Goal: Information Seeking & Learning: Learn about a topic

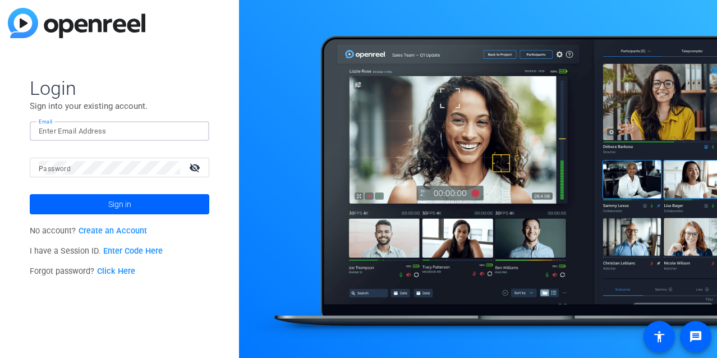
click at [113, 136] on input "Email" at bounding box center [119, 130] width 161 height 13
click at [114, 124] on input "Email" at bounding box center [119, 130] width 161 height 13
click at [95, 128] on input "Email" at bounding box center [119, 130] width 161 height 13
type input "[PERSON_NAME][EMAIL_ADDRESS][PERSON_NAME][DOMAIN_NAME]"
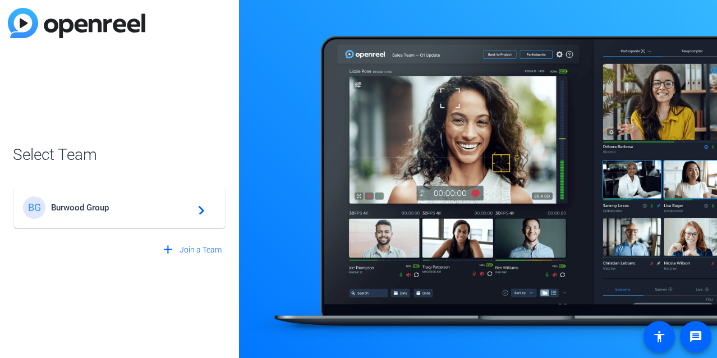
click at [144, 207] on span "Burwood Group" at bounding box center [121, 207] width 140 height 10
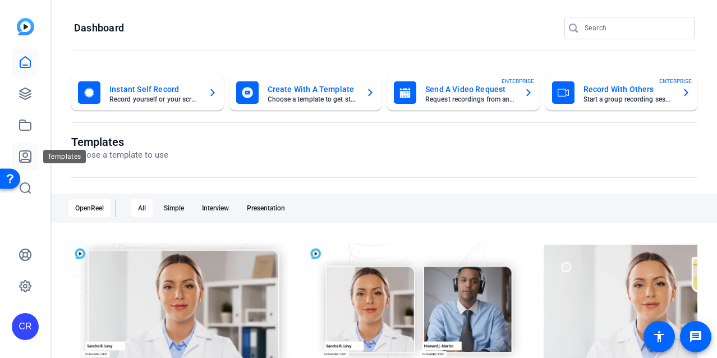
click at [26, 156] on icon at bounding box center [25, 156] width 11 height 11
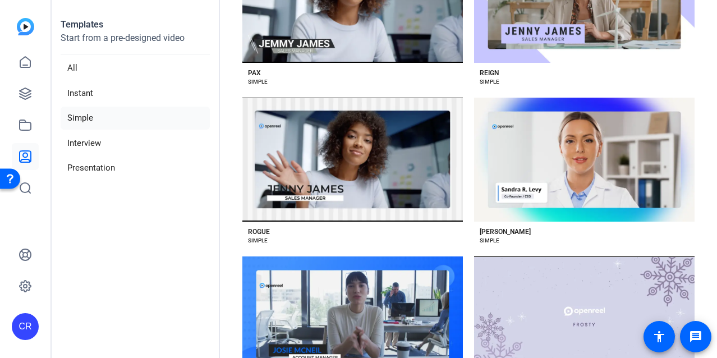
scroll to position [1480, 0]
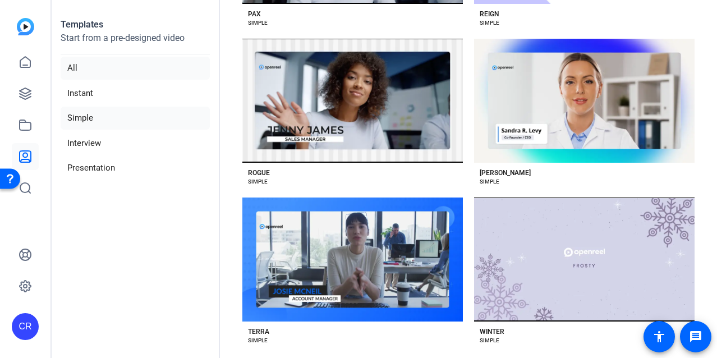
click at [121, 64] on li "All" at bounding box center [135, 68] width 149 height 23
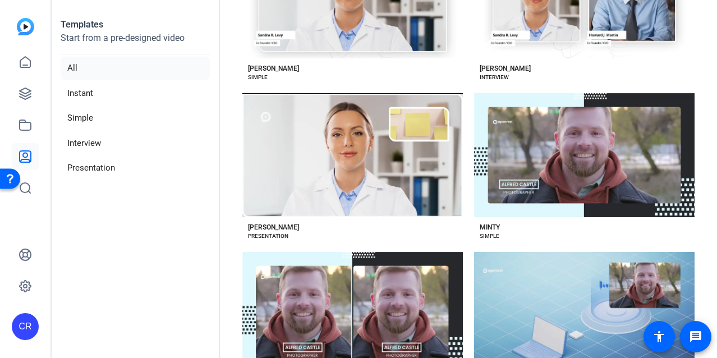
scroll to position [3230, 0]
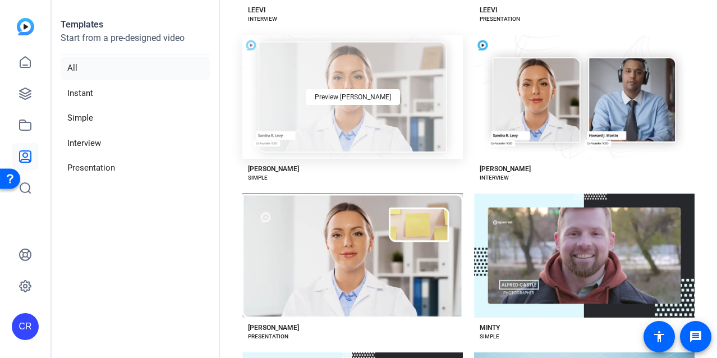
click at [401, 97] on div "Preview [PERSON_NAME]" at bounding box center [352, 97] width 220 height 124
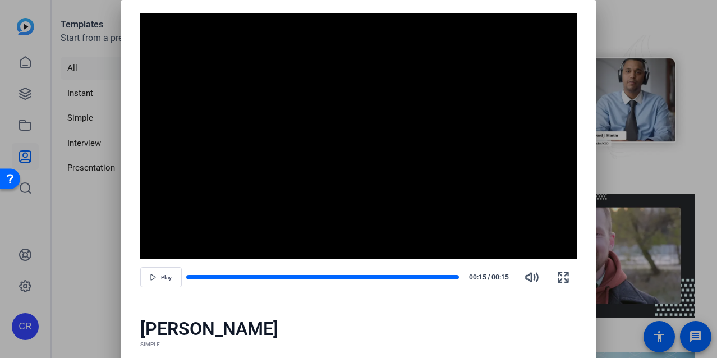
click at [657, 67] on div at bounding box center [358, 179] width 717 height 358
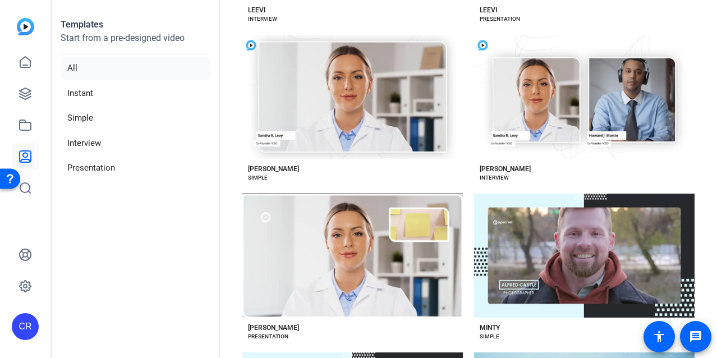
click at [657, 67] on div "Preview [PERSON_NAME]" at bounding box center [584, 97] width 220 height 124
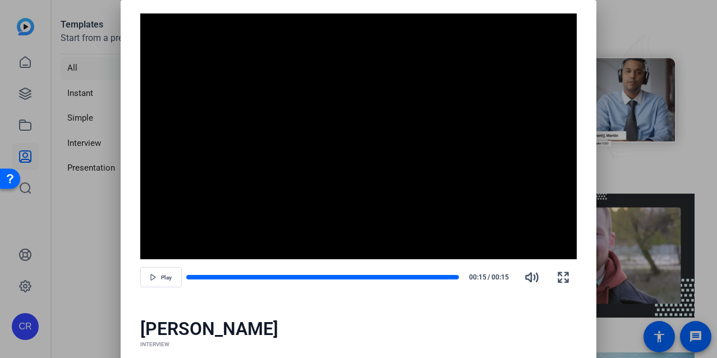
click at [643, 89] on div at bounding box center [358, 179] width 717 height 358
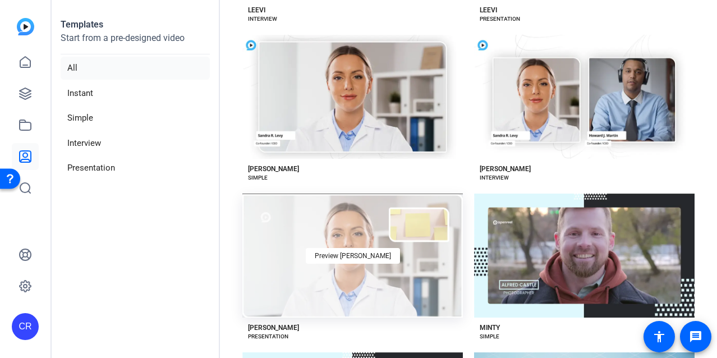
click at [385, 248] on div "Preview [PERSON_NAME]" at bounding box center [352, 255] width 220 height 124
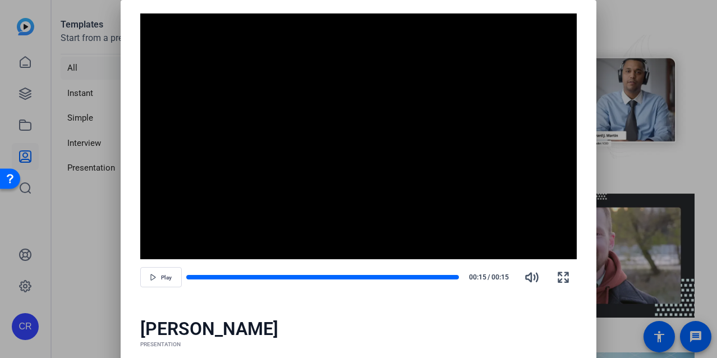
click at [646, 123] on div at bounding box center [358, 179] width 717 height 358
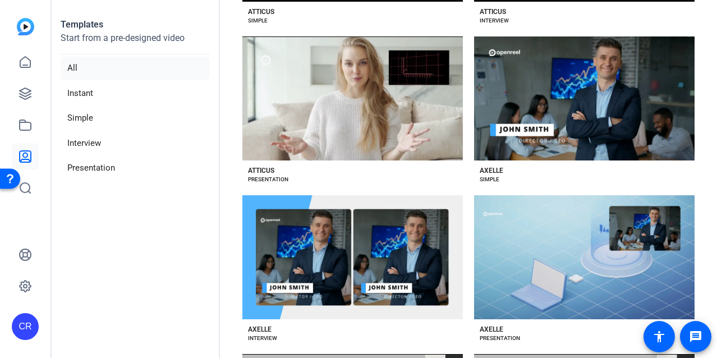
scroll to position [597, 0]
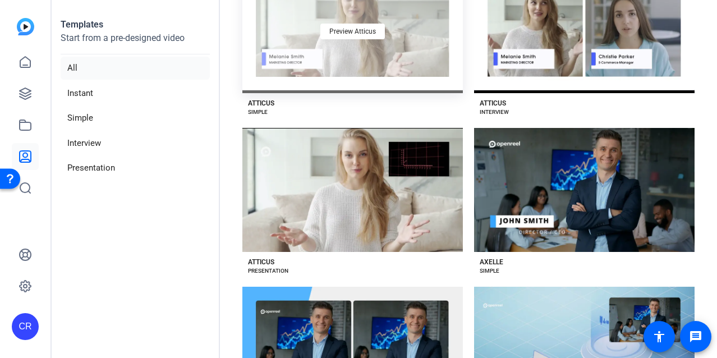
click at [352, 69] on div "Preview Atticus" at bounding box center [352, 31] width 220 height 124
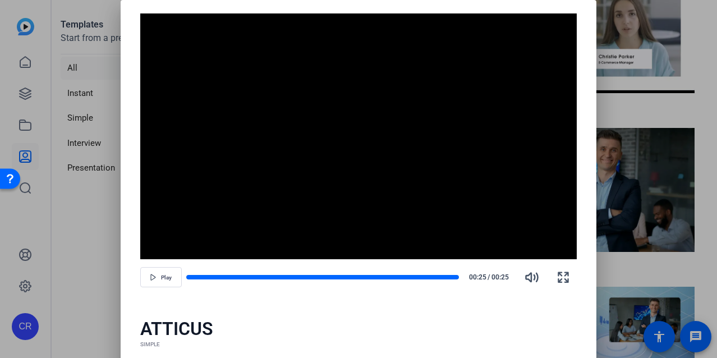
click at [613, 94] on div at bounding box center [358, 179] width 717 height 358
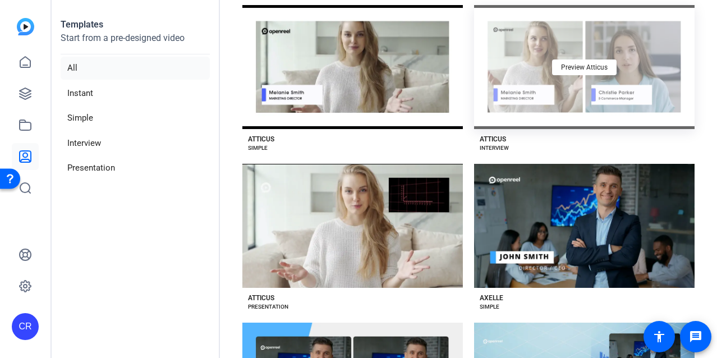
click at [595, 71] on div "Preview Atticus" at bounding box center [584, 67] width 220 height 124
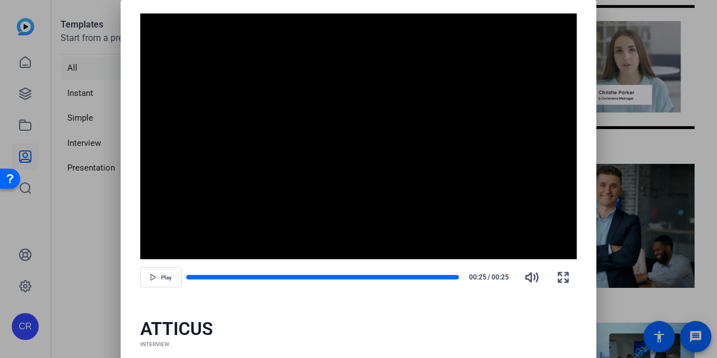
click at [681, 146] on div at bounding box center [358, 179] width 717 height 358
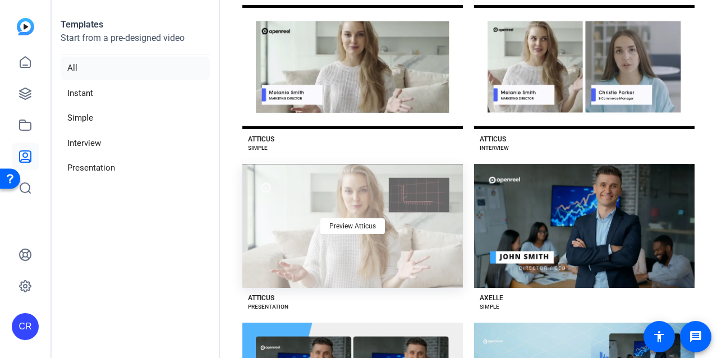
click at [399, 250] on div "Preview Atticus" at bounding box center [352, 226] width 220 height 124
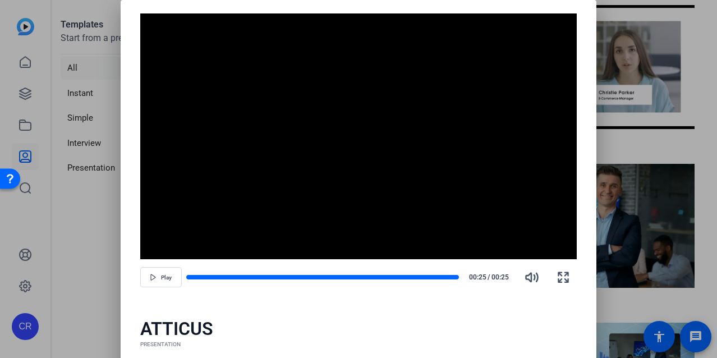
click at [702, 183] on div at bounding box center [358, 179] width 717 height 358
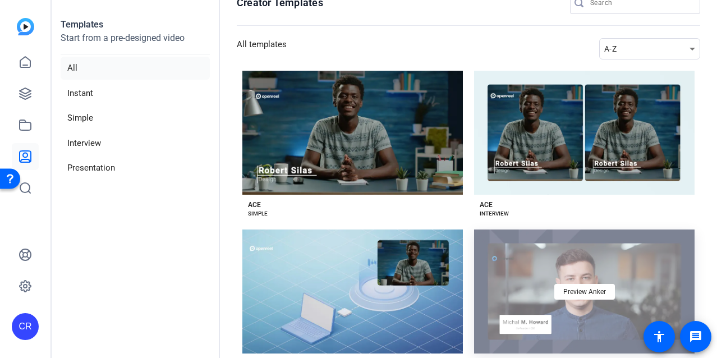
scroll to position [0, 0]
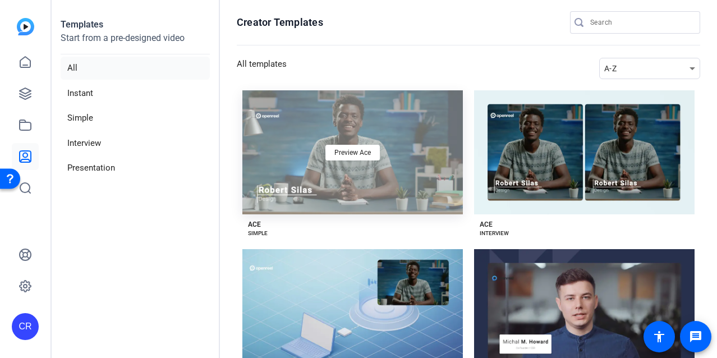
click at [356, 162] on div "Preview Ace" at bounding box center [352, 152] width 220 height 124
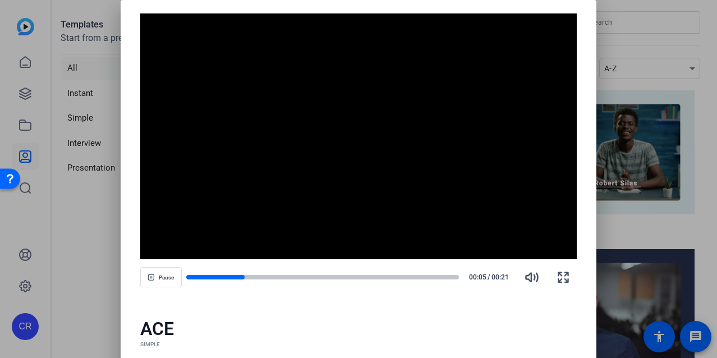
click at [637, 183] on div at bounding box center [358, 179] width 717 height 358
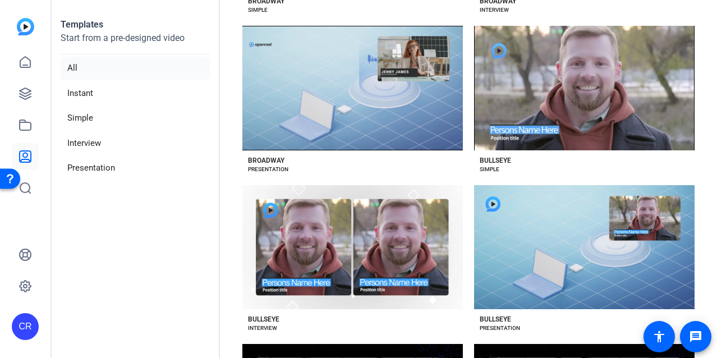
scroll to position [1184, 0]
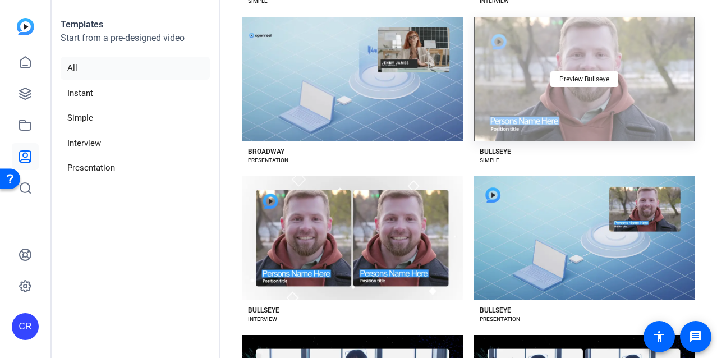
click at [546, 106] on div "Preview Bullseye" at bounding box center [584, 79] width 220 height 124
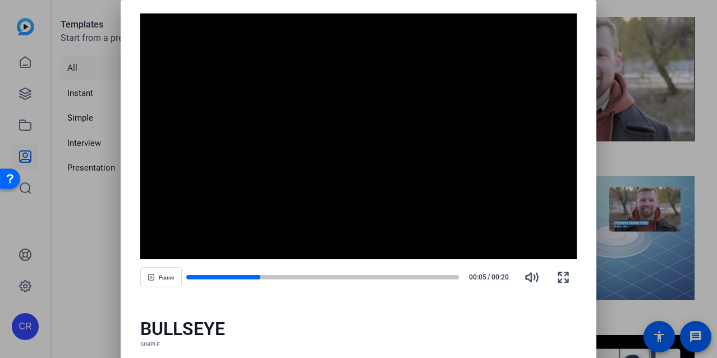
click at [659, 138] on div at bounding box center [358, 179] width 717 height 358
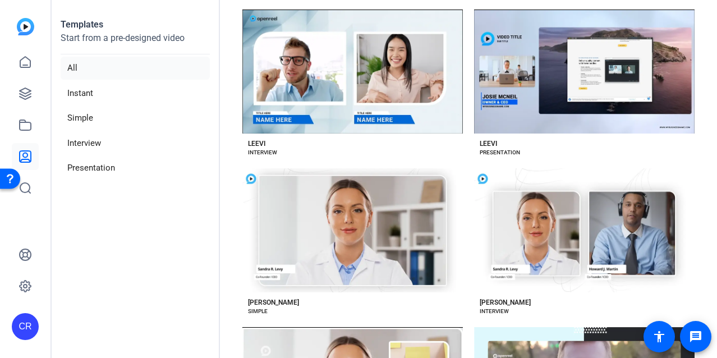
scroll to position [3095, 0]
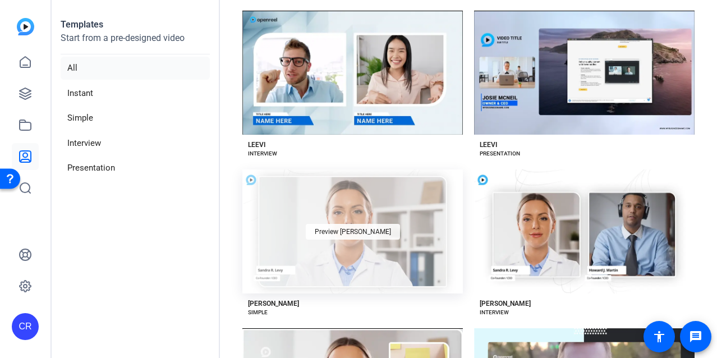
click at [363, 228] on span "Preview [PERSON_NAME]" at bounding box center [353, 231] width 76 height 7
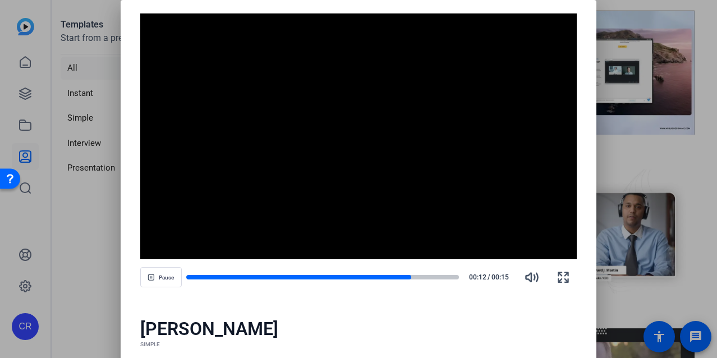
click at [650, 261] on div at bounding box center [358, 179] width 717 height 358
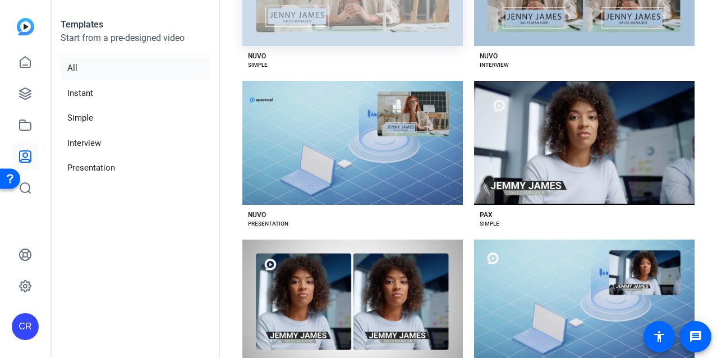
scroll to position [3820, 0]
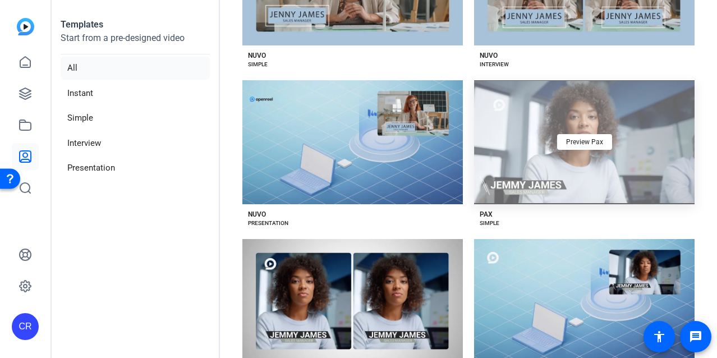
click at [526, 104] on div "Preview Pax" at bounding box center [584, 142] width 220 height 124
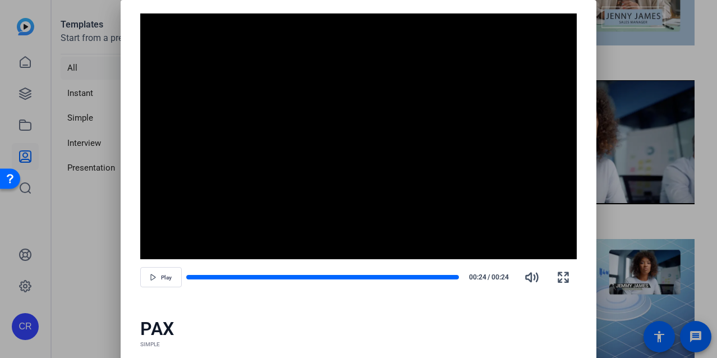
click at [684, 245] on div at bounding box center [358, 179] width 717 height 358
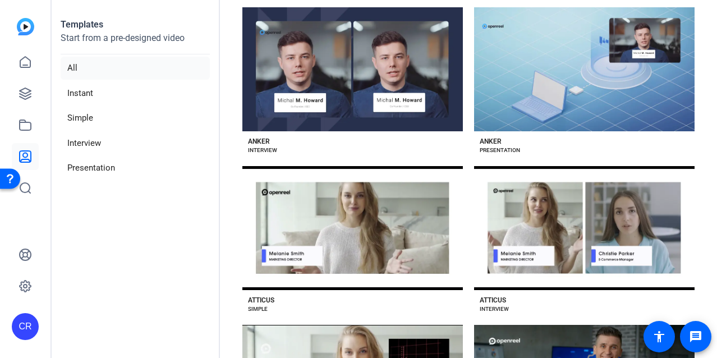
scroll to position [400, 0]
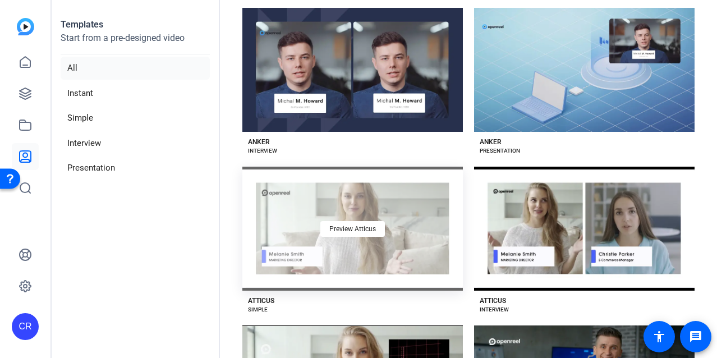
click at [361, 213] on div "Preview Atticus" at bounding box center [352, 229] width 220 height 124
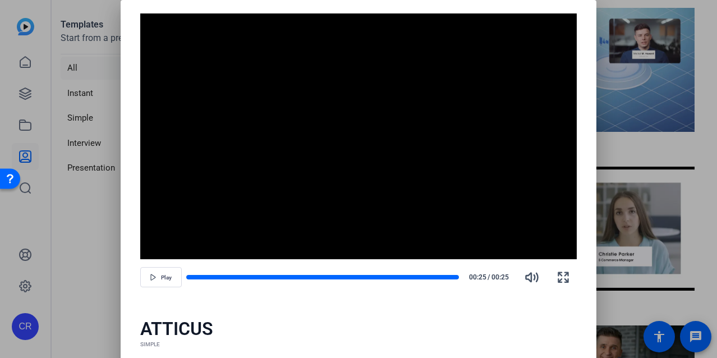
click at [622, 177] on div at bounding box center [358, 179] width 717 height 358
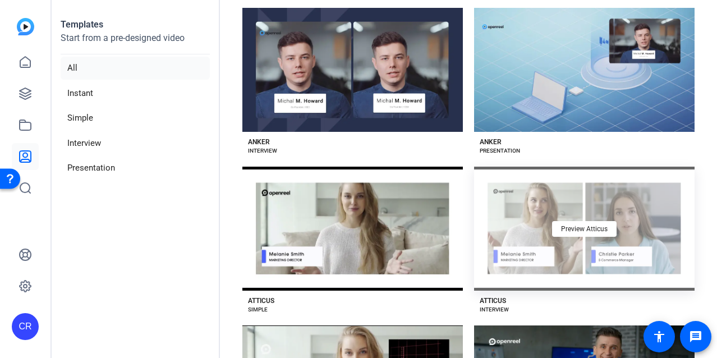
click at [607, 206] on div "Preview Atticus" at bounding box center [584, 229] width 220 height 124
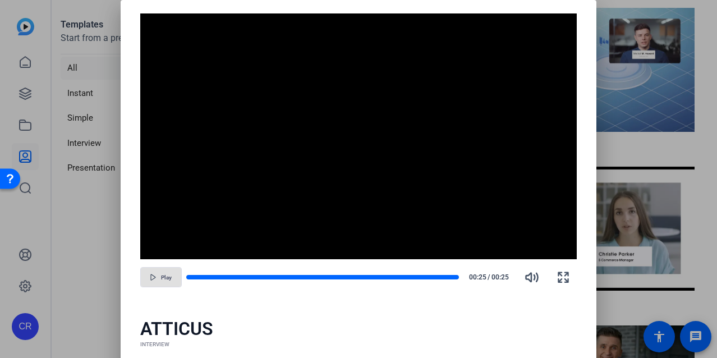
click at [678, 207] on div at bounding box center [358, 179] width 717 height 358
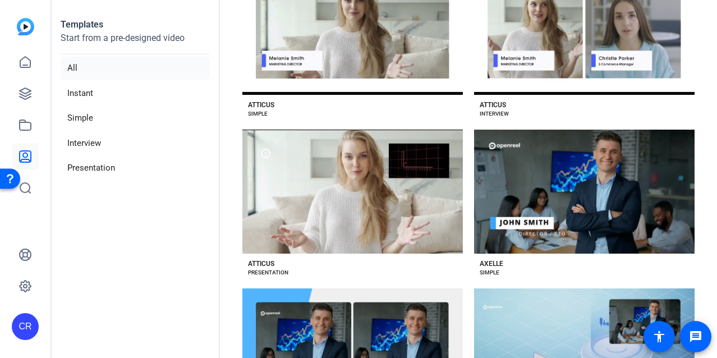
scroll to position [596, 0]
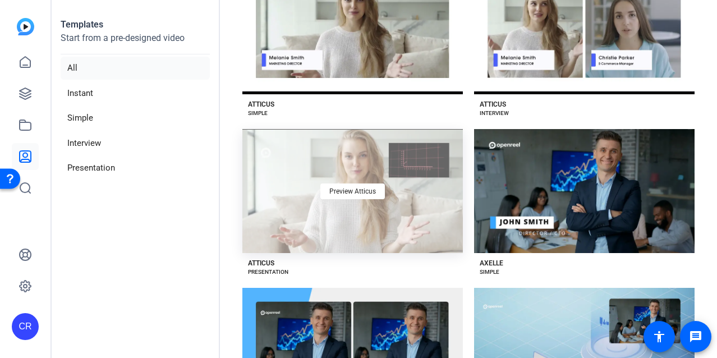
click at [390, 167] on div "Preview Atticus" at bounding box center [352, 191] width 220 height 124
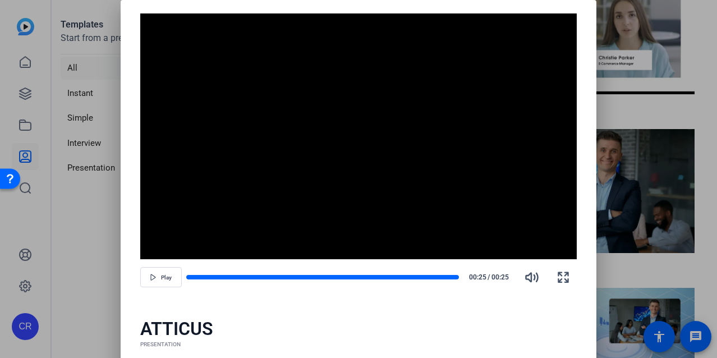
click at [630, 104] on div at bounding box center [358, 179] width 717 height 358
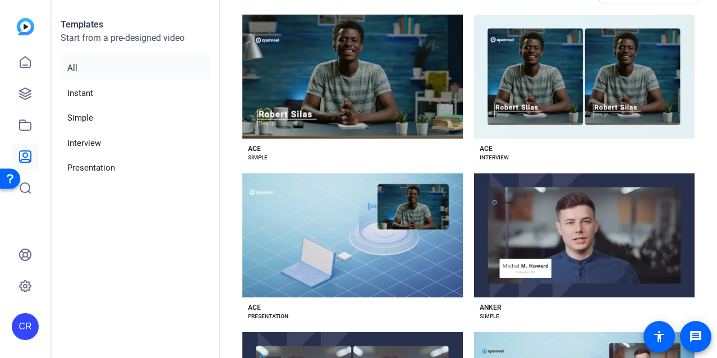
scroll to position [0, 0]
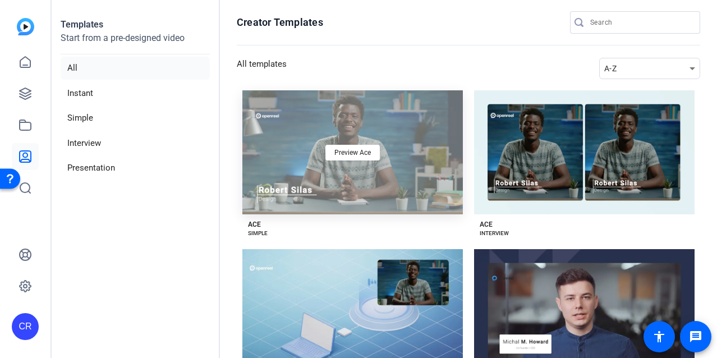
click at [405, 141] on div "Preview Ace" at bounding box center [352, 152] width 220 height 124
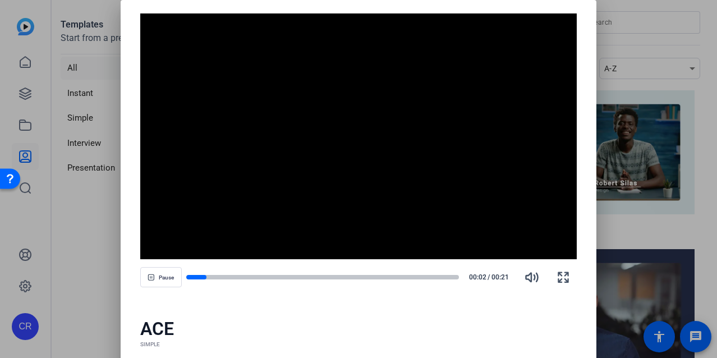
click at [669, 87] on div at bounding box center [358, 179] width 717 height 358
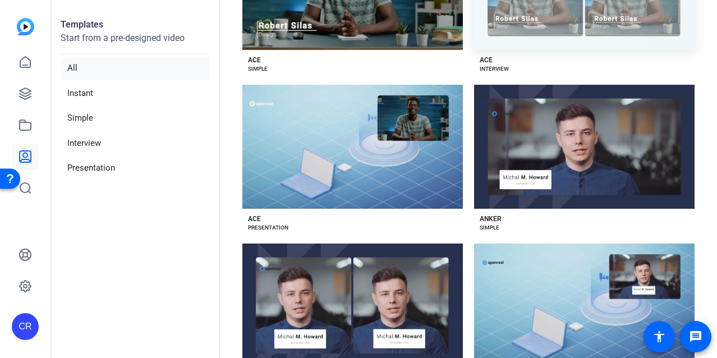
scroll to position [173, 0]
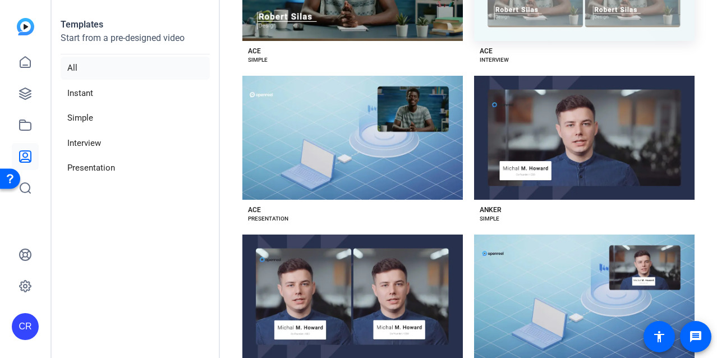
click at [516, 177] on div "Preview Anker" at bounding box center [584, 138] width 220 height 124
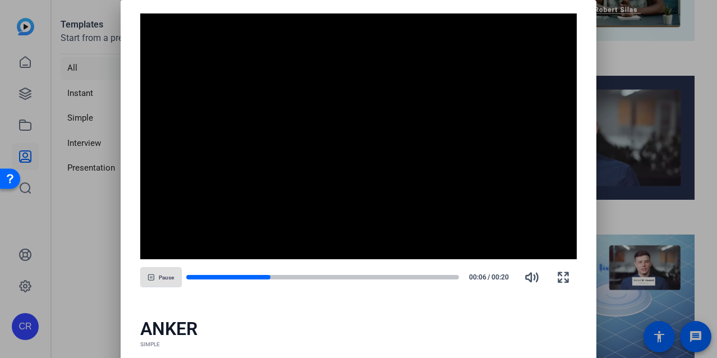
click at [630, 218] on div at bounding box center [358, 179] width 717 height 358
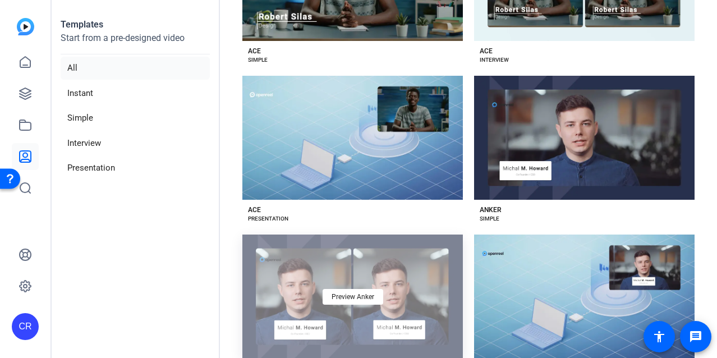
scroll to position [378, 0]
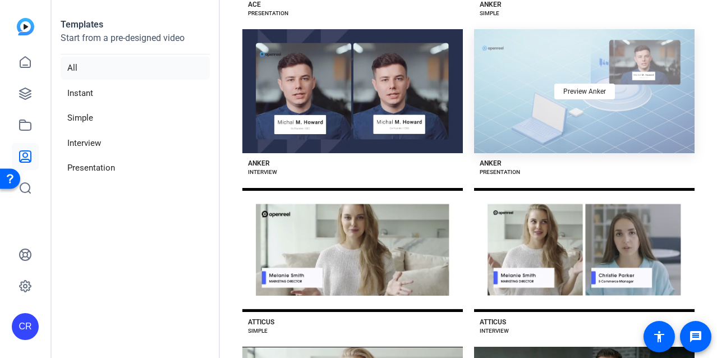
click at [521, 123] on div "Preview Anker" at bounding box center [584, 91] width 220 height 124
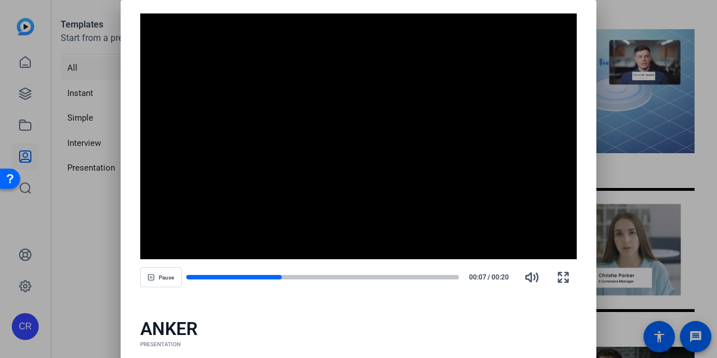
click at [690, 116] on div at bounding box center [358, 179] width 717 height 358
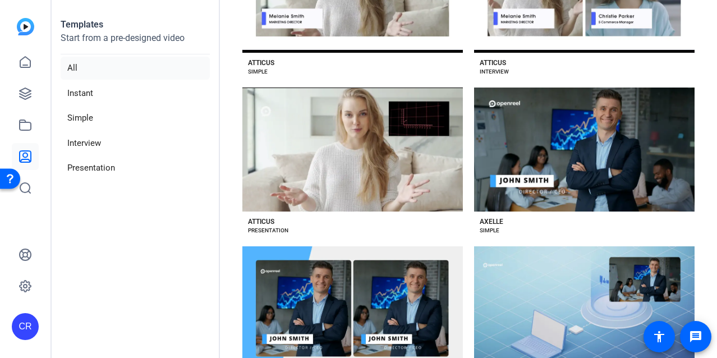
scroll to position [638, 0]
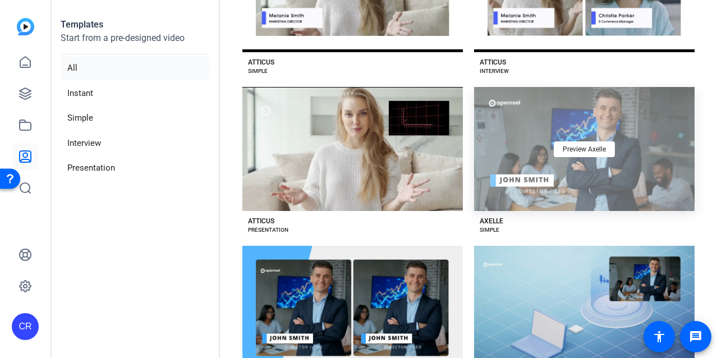
click at [627, 99] on div "Preview Axelle" at bounding box center [584, 149] width 220 height 124
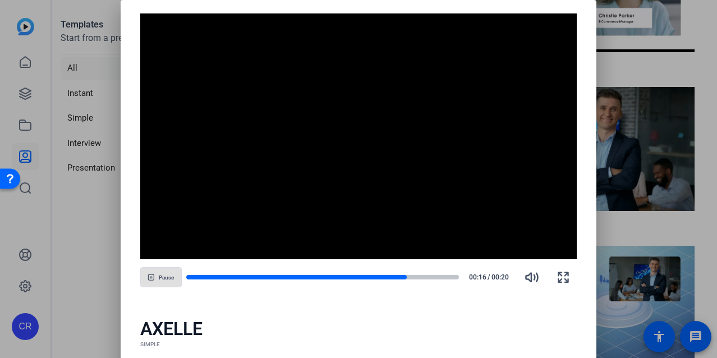
click at [644, 123] on div at bounding box center [358, 179] width 717 height 358
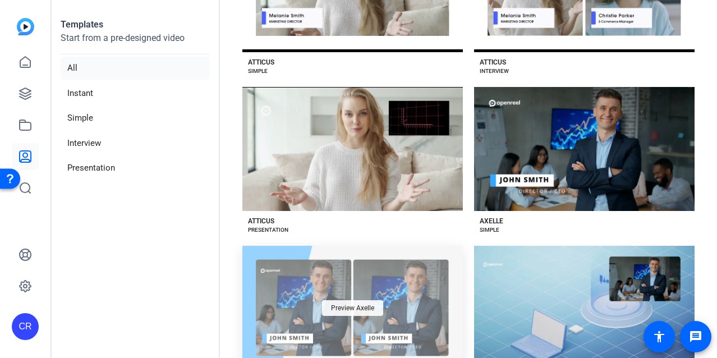
click at [333, 304] on span "Preview Axelle" at bounding box center [352, 307] width 43 height 7
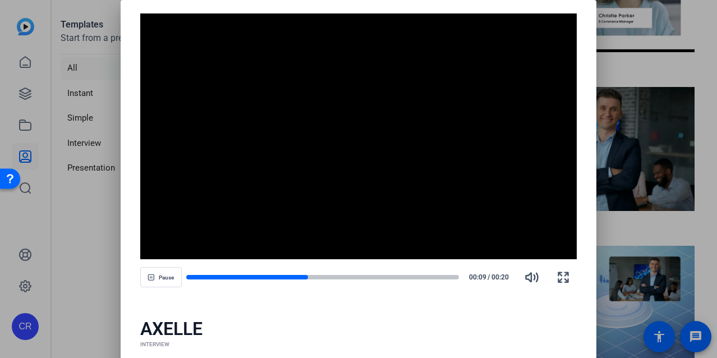
click at [655, 177] on div at bounding box center [358, 179] width 717 height 358
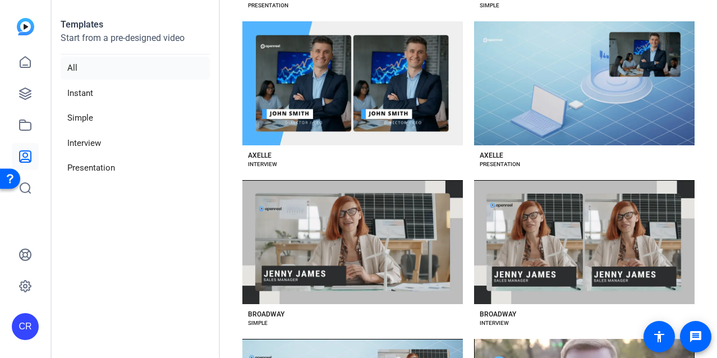
scroll to position [865, 0]
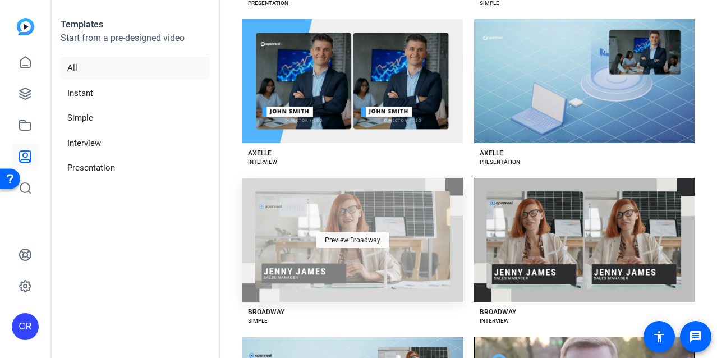
click at [355, 235] on div "Preview Broadway" at bounding box center [352, 240] width 73 height 16
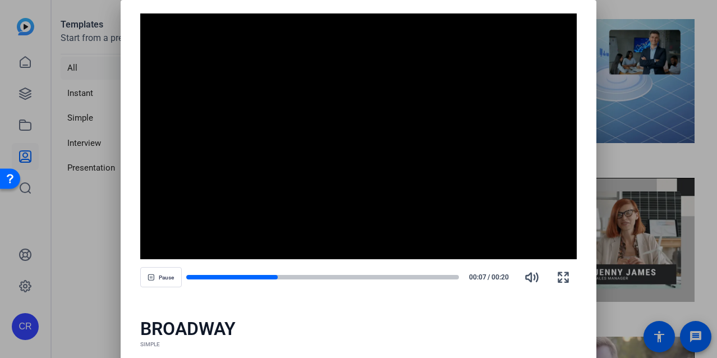
click at [613, 243] on div at bounding box center [358, 179] width 717 height 358
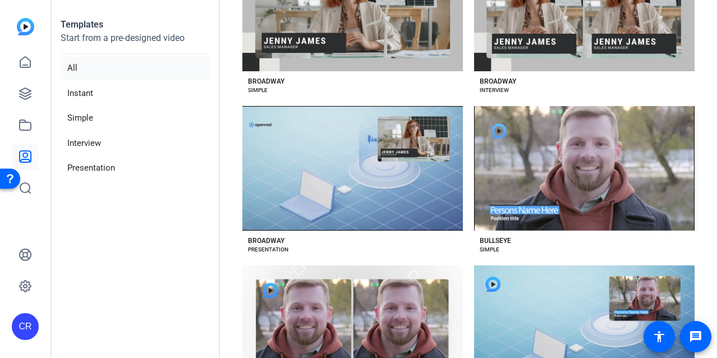
scroll to position [1096, 0]
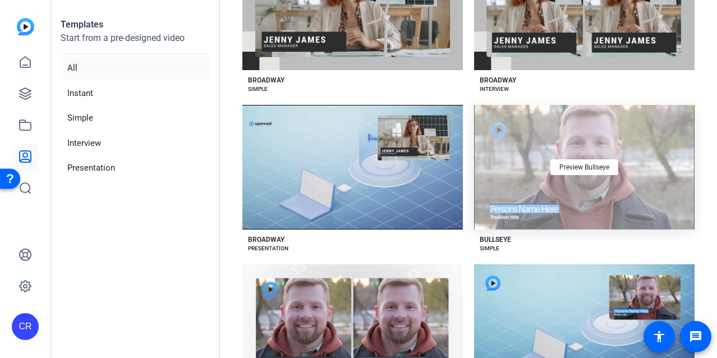
click at [590, 177] on div "Preview Bullseye" at bounding box center [584, 167] width 220 height 124
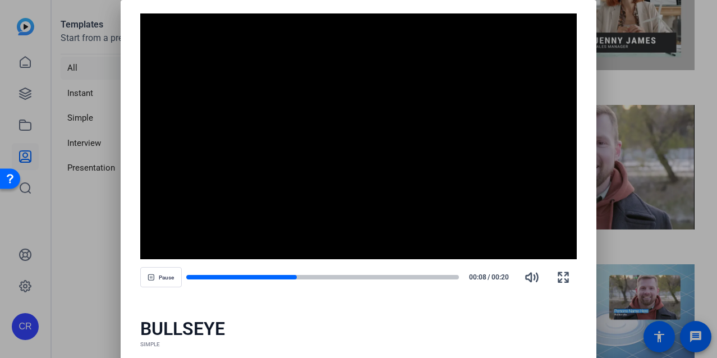
click at [629, 178] on div at bounding box center [358, 179] width 717 height 358
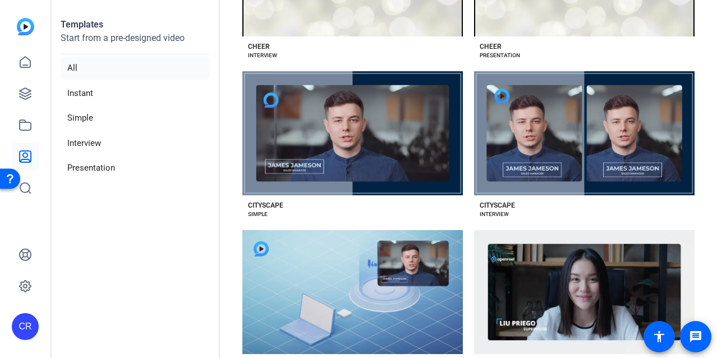
scroll to position [1931, 0]
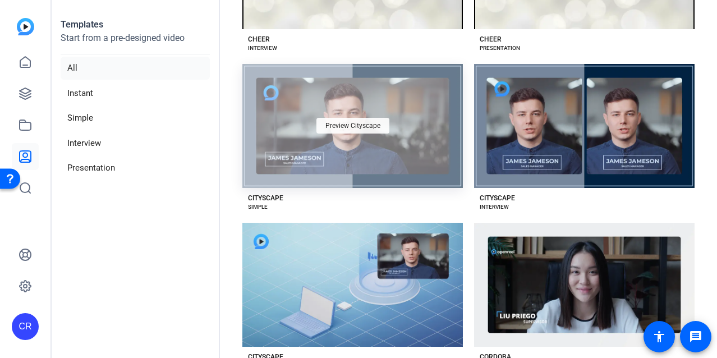
click at [367, 122] on span "Preview Cityscape" at bounding box center [352, 125] width 55 height 7
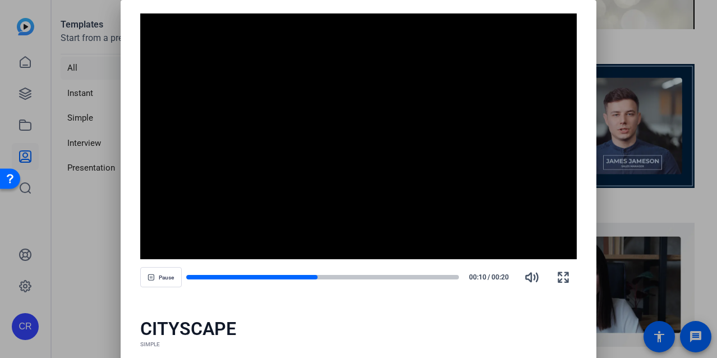
click at [652, 201] on div at bounding box center [358, 179] width 717 height 358
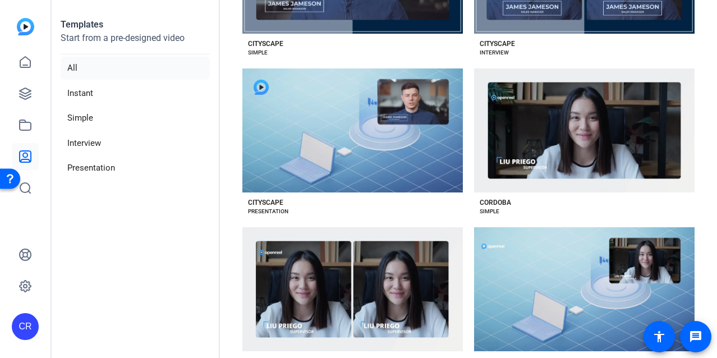
scroll to position [2086, 0]
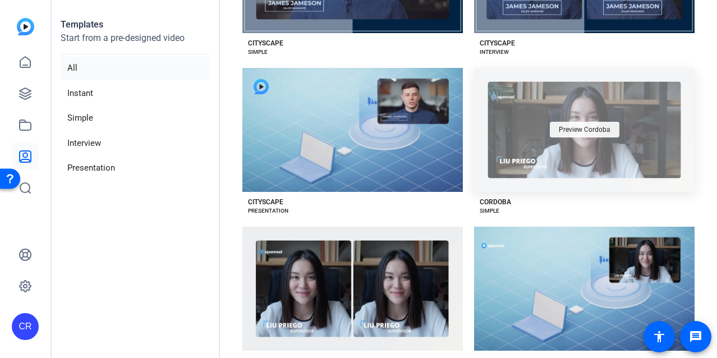
click at [589, 126] on span "Preview Cordoba" at bounding box center [584, 129] width 52 height 7
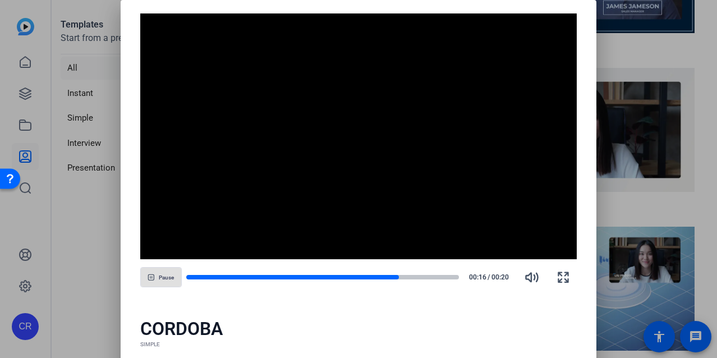
click at [649, 125] on div at bounding box center [358, 179] width 717 height 358
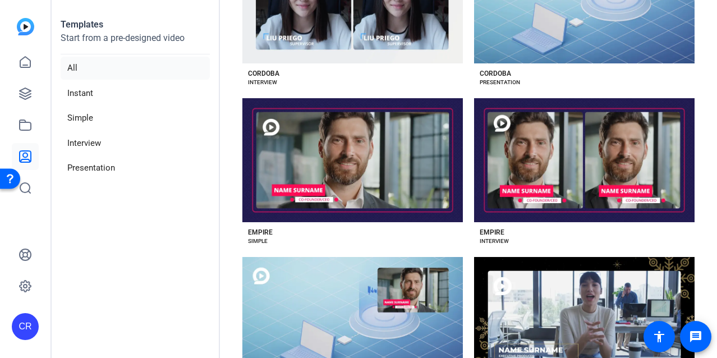
scroll to position [2380, 0]
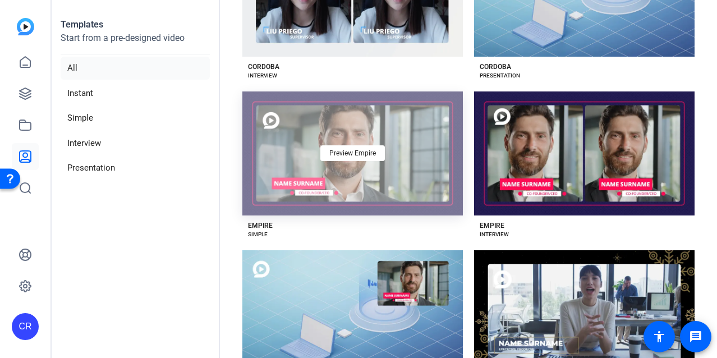
click at [359, 158] on div "Preview Empire" at bounding box center [352, 153] width 220 height 124
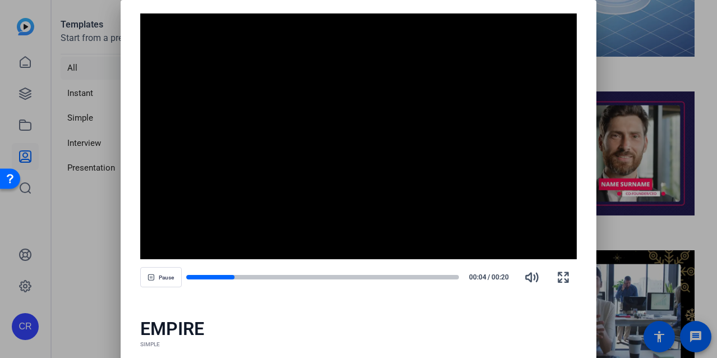
click at [638, 195] on div at bounding box center [358, 179] width 717 height 358
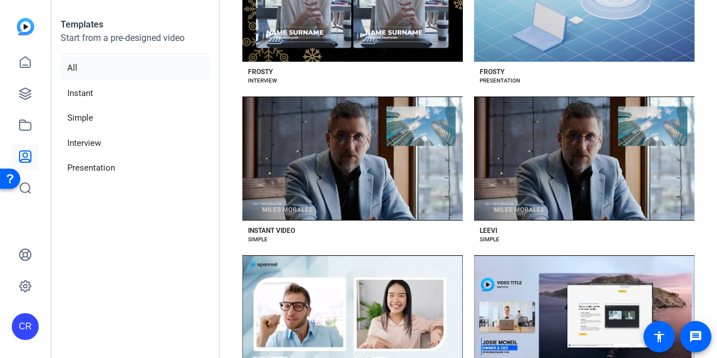
scroll to position [2856, 0]
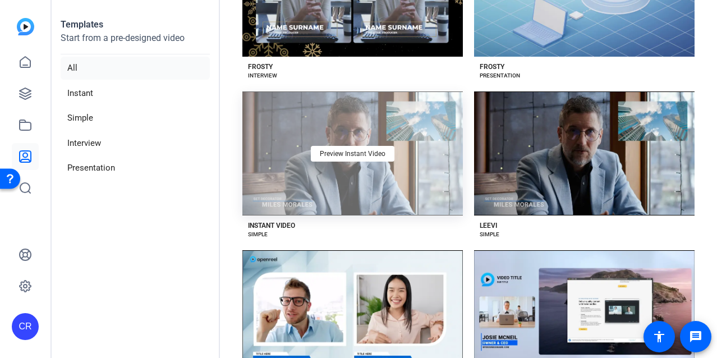
click at [375, 132] on div "Preview Instant Video" at bounding box center [352, 153] width 220 height 124
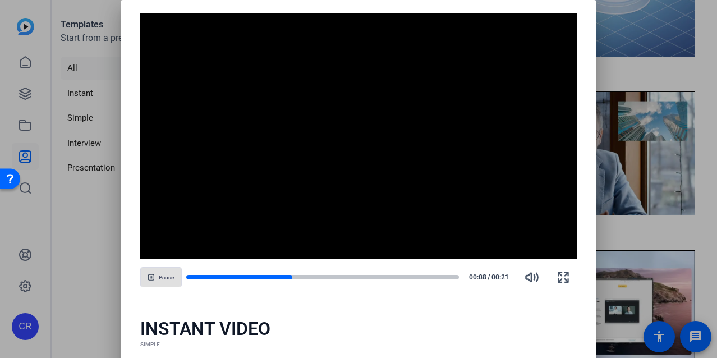
click at [645, 184] on div at bounding box center [358, 179] width 717 height 358
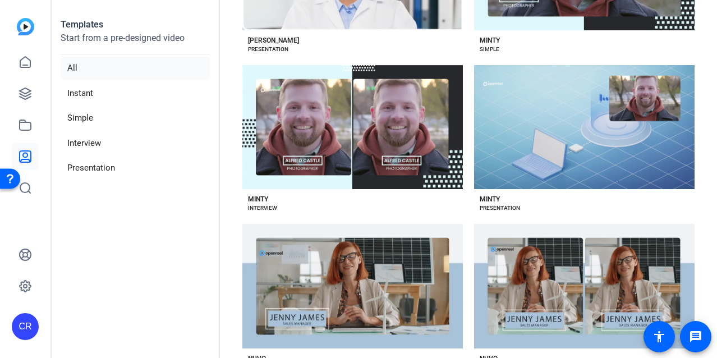
scroll to position [3369, 0]
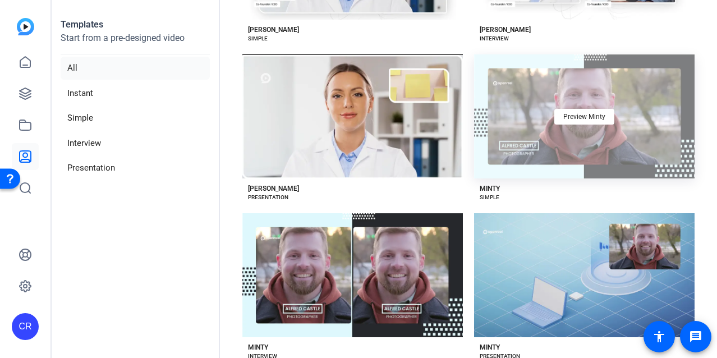
click at [611, 77] on div "Preview Minty" at bounding box center [584, 116] width 220 height 124
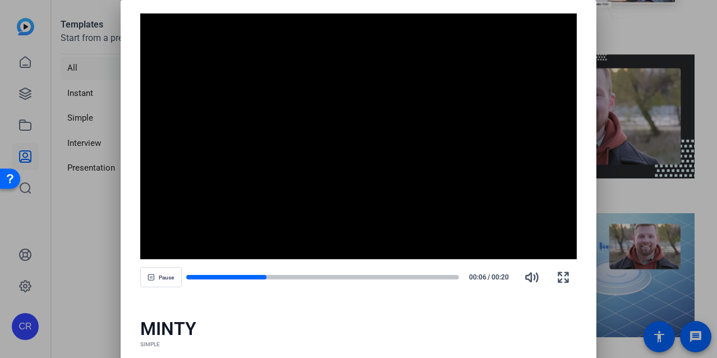
click at [633, 150] on div at bounding box center [358, 179] width 717 height 358
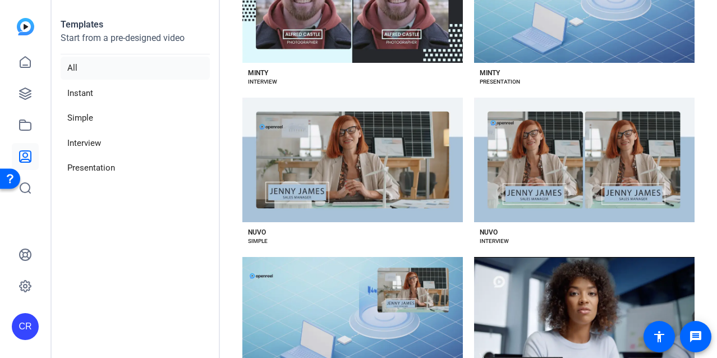
scroll to position [3645, 0]
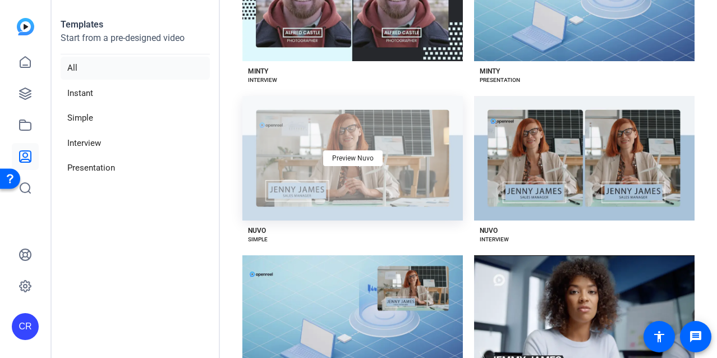
click at [348, 141] on div "Preview Nuvo" at bounding box center [352, 158] width 220 height 124
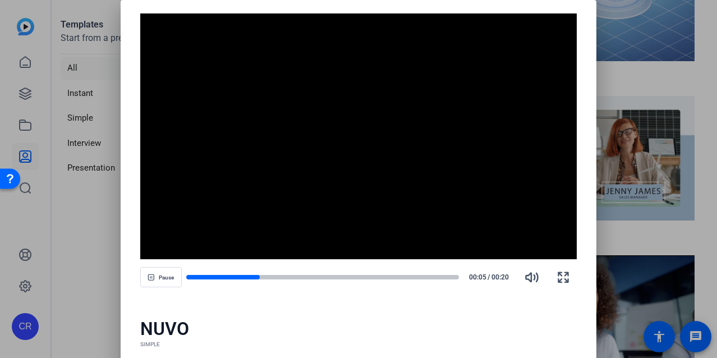
click at [613, 216] on div at bounding box center [358, 179] width 717 height 358
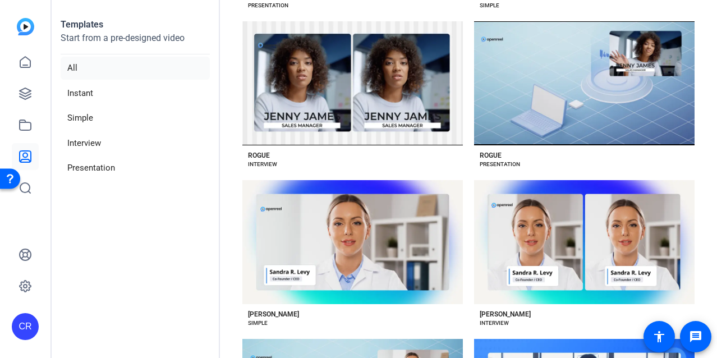
scroll to position [4506, 0]
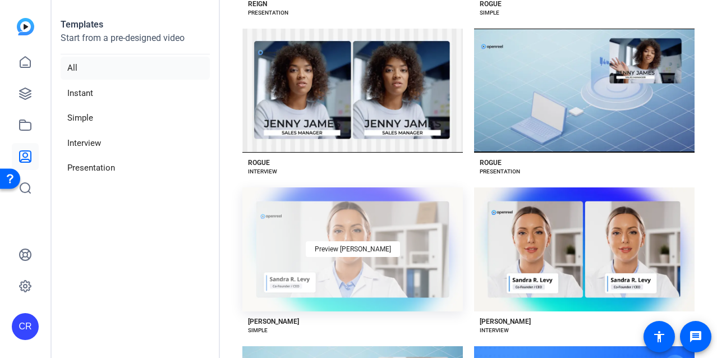
click at [294, 191] on div "Preview [PERSON_NAME]" at bounding box center [352, 249] width 220 height 124
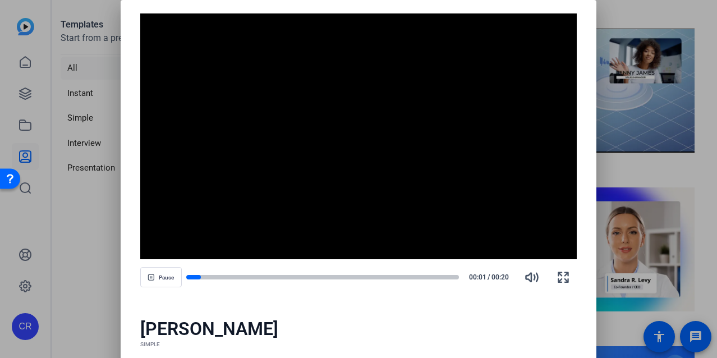
click at [673, 228] on div at bounding box center [358, 179] width 717 height 358
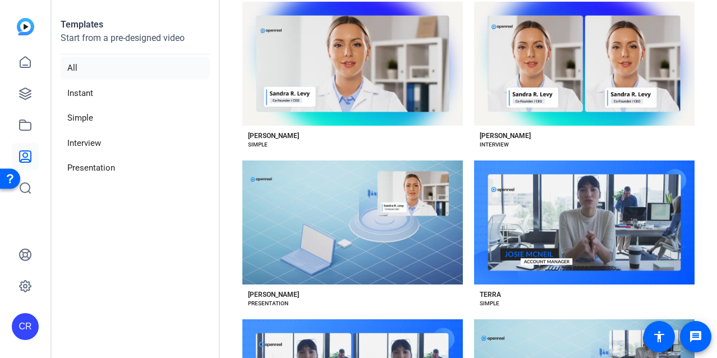
scroll to position [4707, 0]
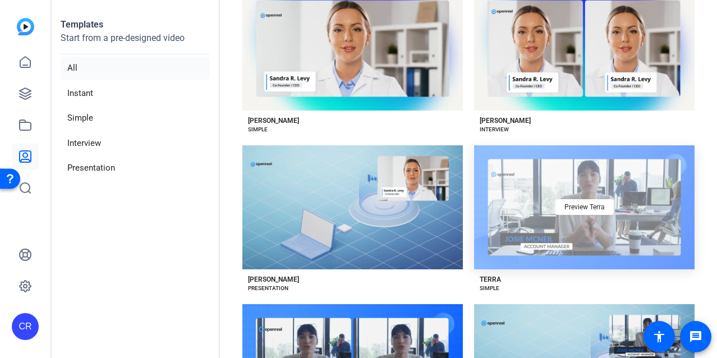
click at [560, 179] on div "Preview Terra" at bounding box center [584, 207] width 220 height 124
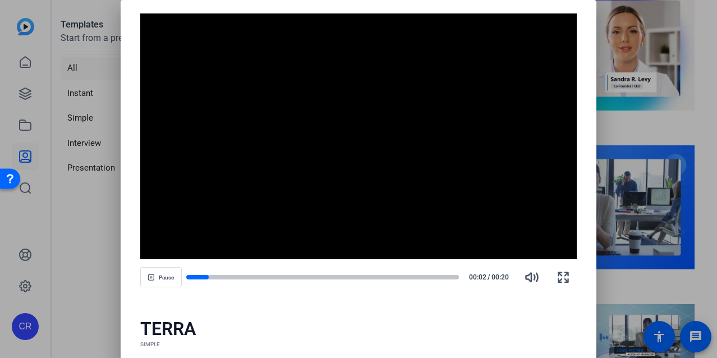
click at [645, 174] on div at bounding box center [358, 179] width 717 height 358
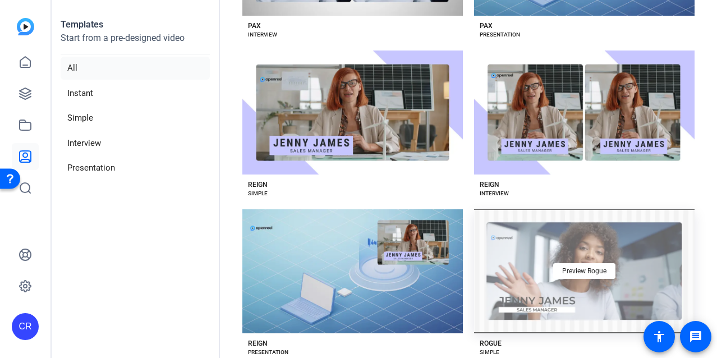
scroll to position [4166, 0]
click at [572, 268] on span "Preview Rogue" at bounding box center [584, 271] width 44 height 7
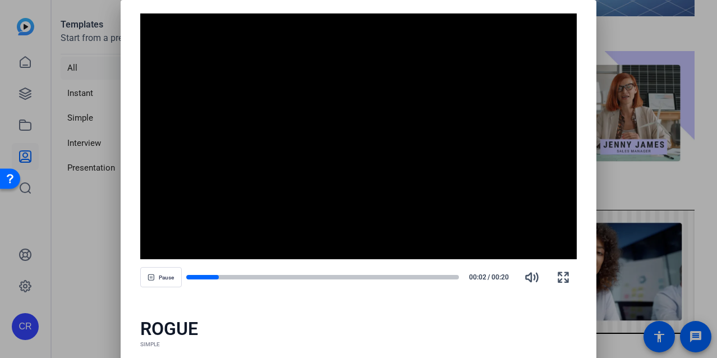
click at [626, 222] on div at bounding box center [358, 179] width 717 height 358
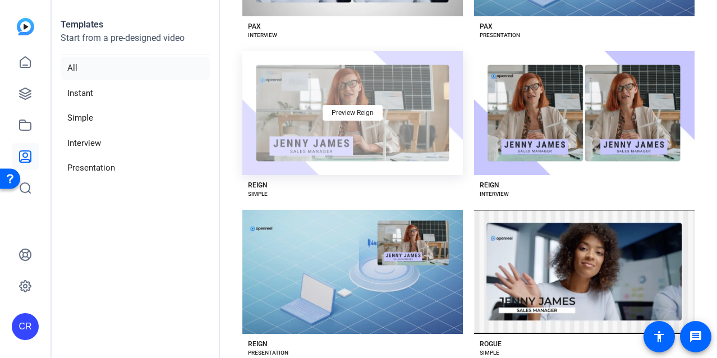
click at [329, 100] on div "Preview Reign" at bounding box center [352, 113] width 220 height 124
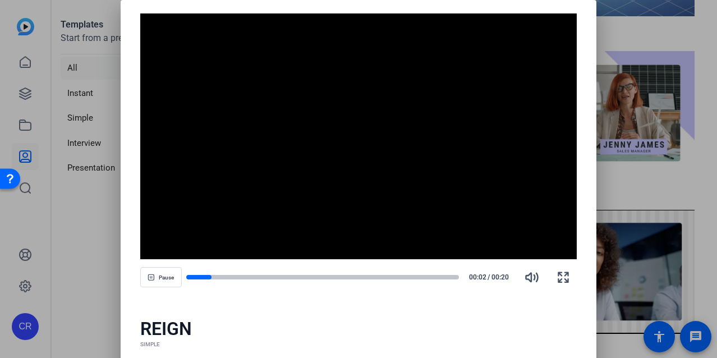
click at [650, 192] on div at bounding box center [358, 179] width 717 height 358
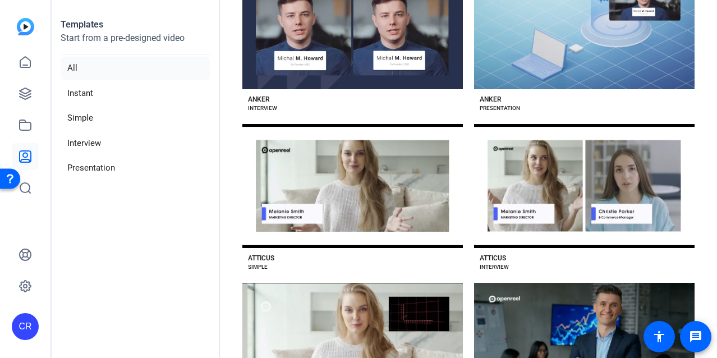
scroll to position [523, 0]
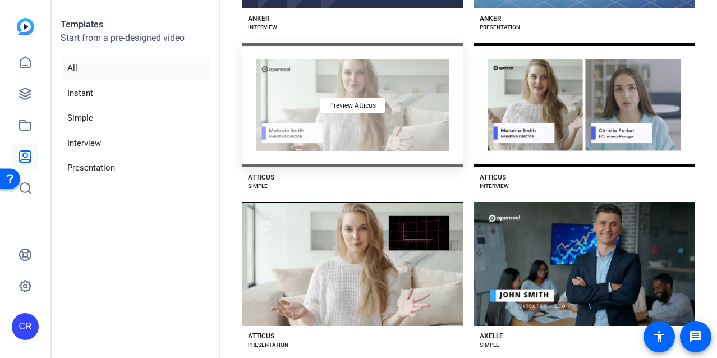
click at [359, 108] on div "Preview Atticus" at bounding box center [352, 105] width 220 height 124
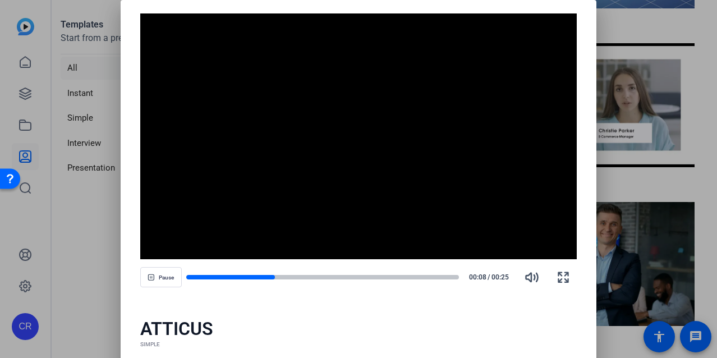
click at [646, 171] on div at bounding box center [358, 179] width 717 height 358
